Goal: Register for event/course

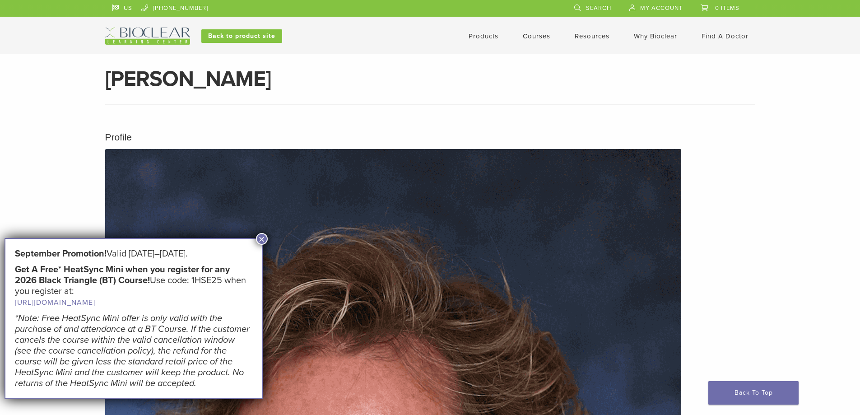
click at [530, 37] on link "Courses" at bounding box center [537, 36] width 28 height 8
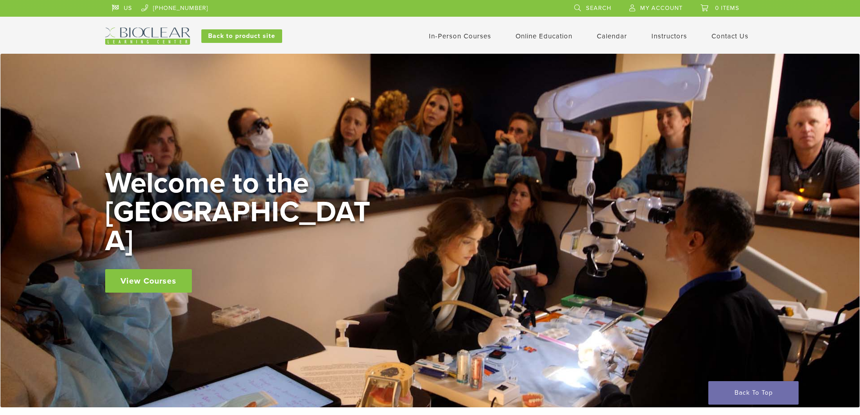
click at [161, 29] on img at bounding box center [147, 36] width 85 height 17
click at [451, 34] on link "In-Person Courses" at bounding box center [460, 36] width 62 height 8
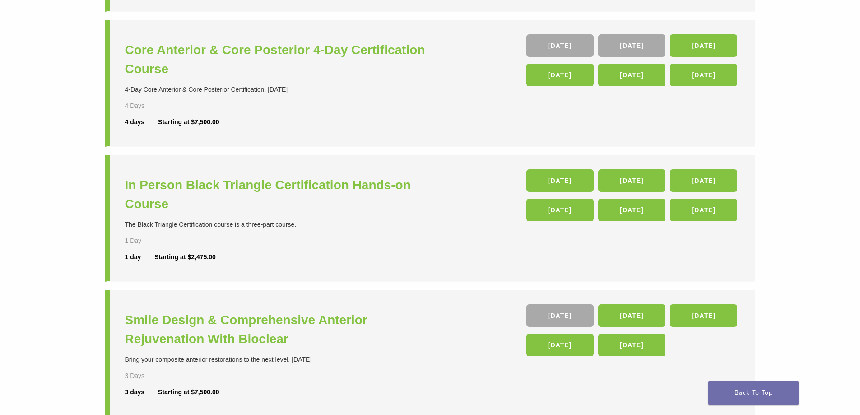
scroll to position [226, 0]
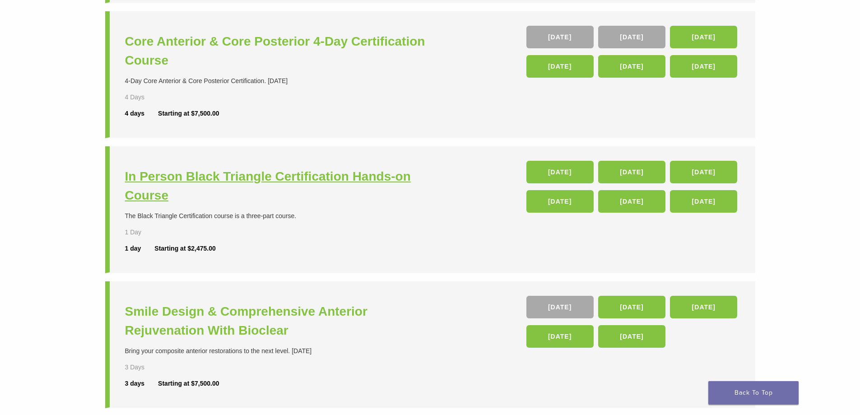
click at [237, 176] on h3 "In Person Black Triangle Certification Hands-on Course" at bounding box center [279, 186] width 308 height 38
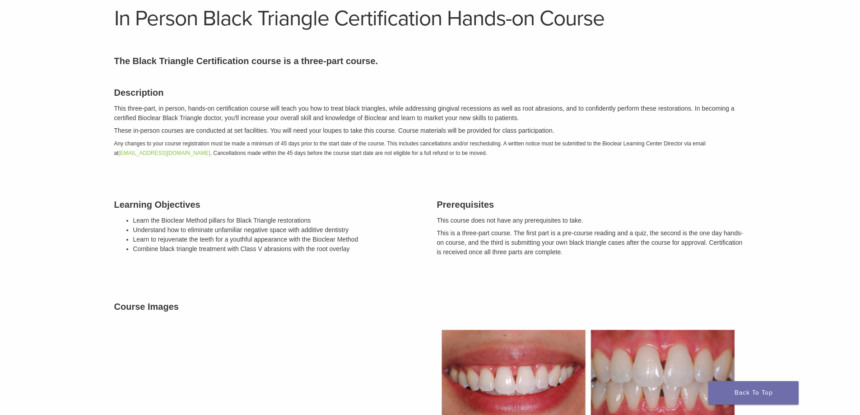
scroll to position [47, 0]
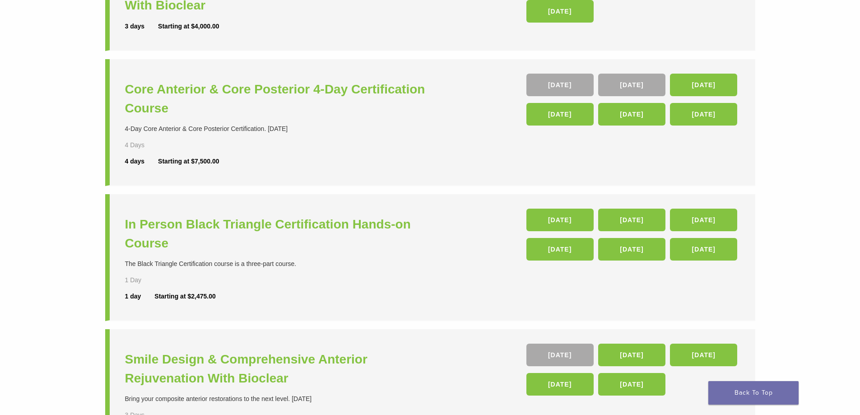
scroll to position [181, 0]
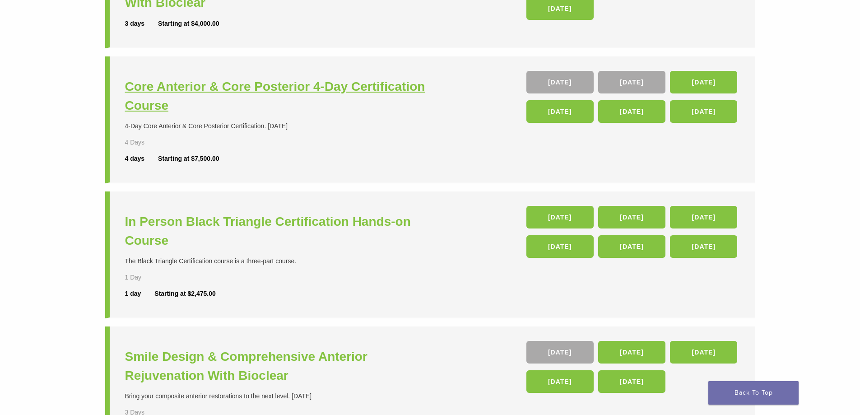
click at [184, 92] on h3 "Core Anterior & Core Posterior 4-Day Certification Course" at bounding box center [279, 96] width 308 height 38
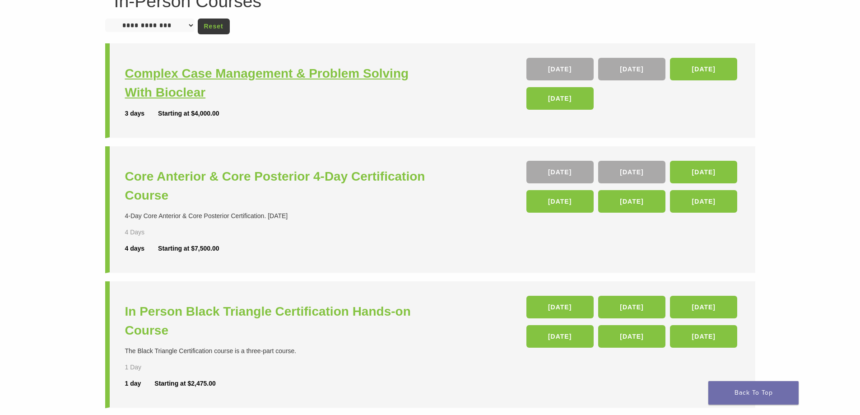
scroll to position [0, 0]
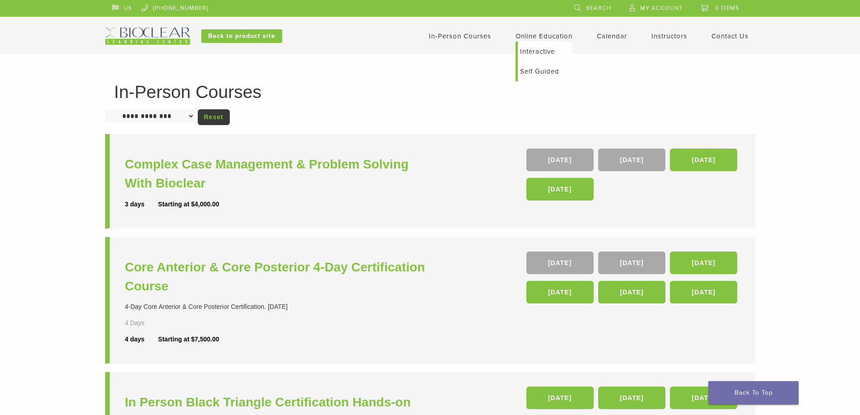
click at [542, 37] on link "Online Education" at bounding box center [544, 36] width 57 height 8
click at [542, 50] on link "Interactive" at bounding box center [545, 52] width 55 height 20
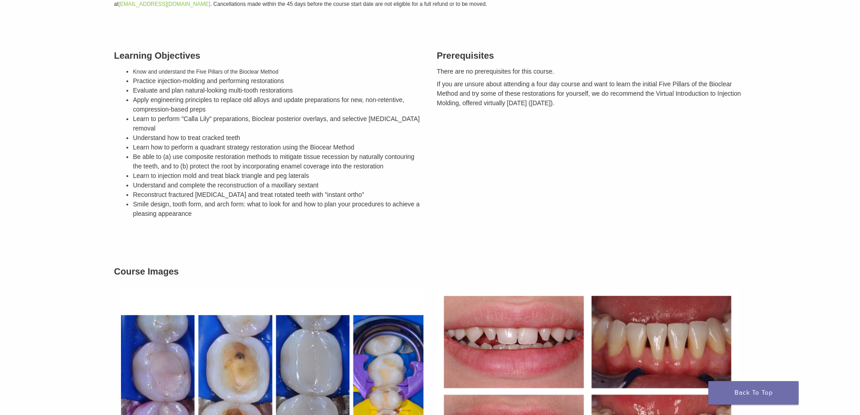
scroll to position [271, 0]
